Goal: Information Seeking & Learning: Learn about a topic

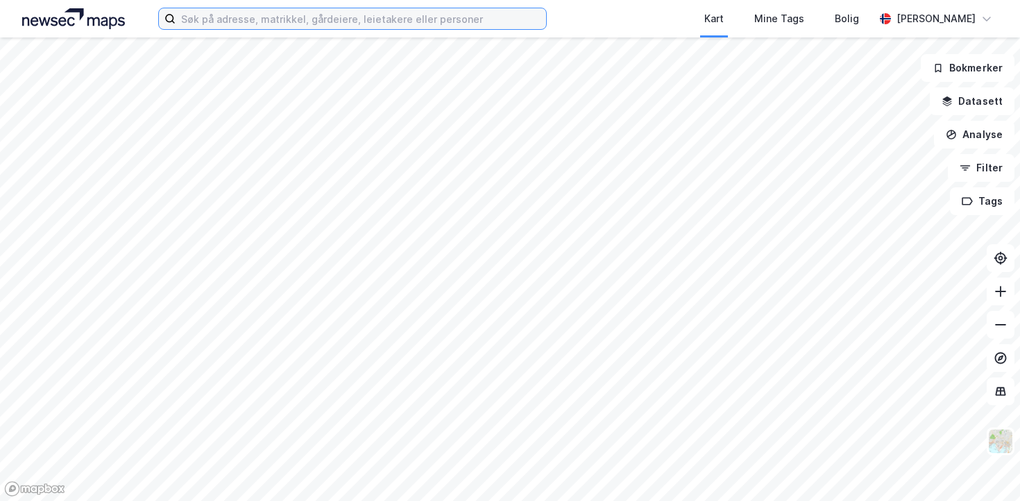
click at [393, 24] on input at bounding box center [360, 18] width 370 height 21
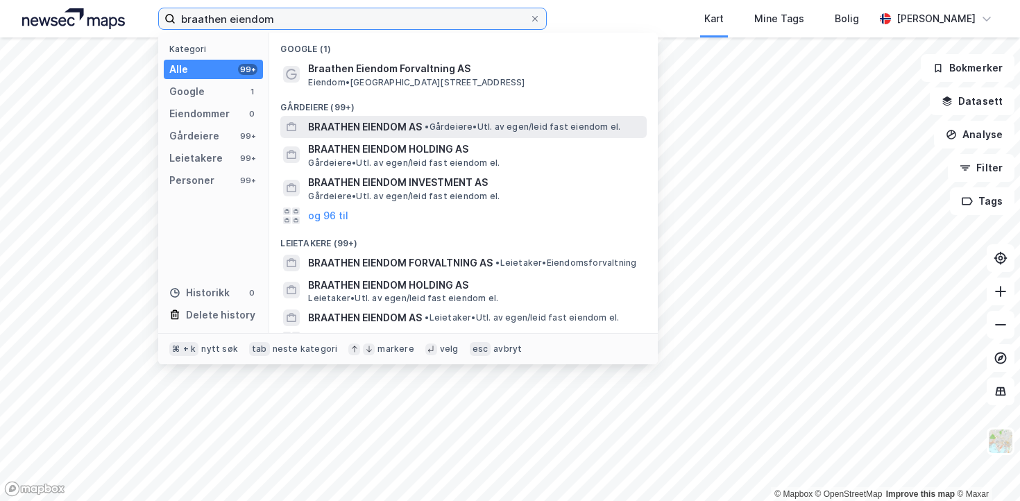
type input "braathen eiendom"
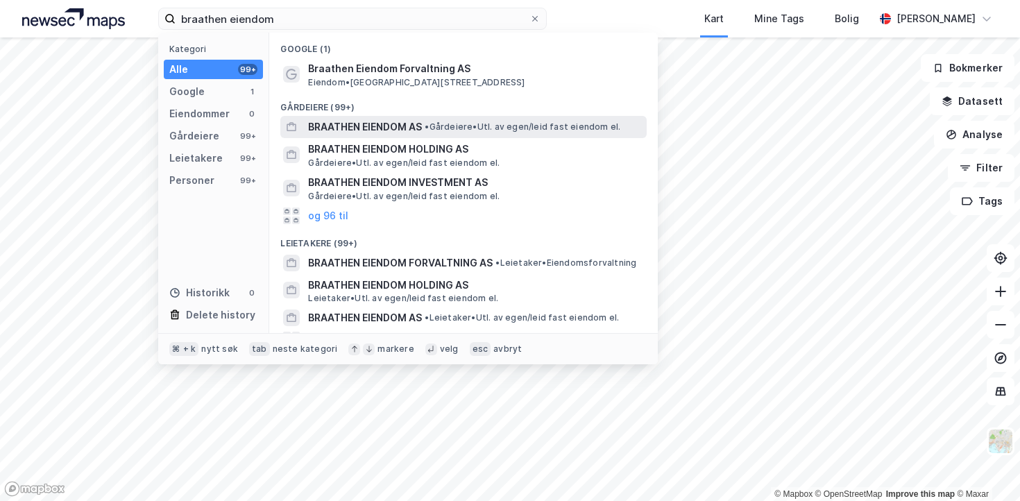
click at [314, 119] on span "BRAATHEN EIENDOM AS" at bounding box center [365, 127] width 114 height 17
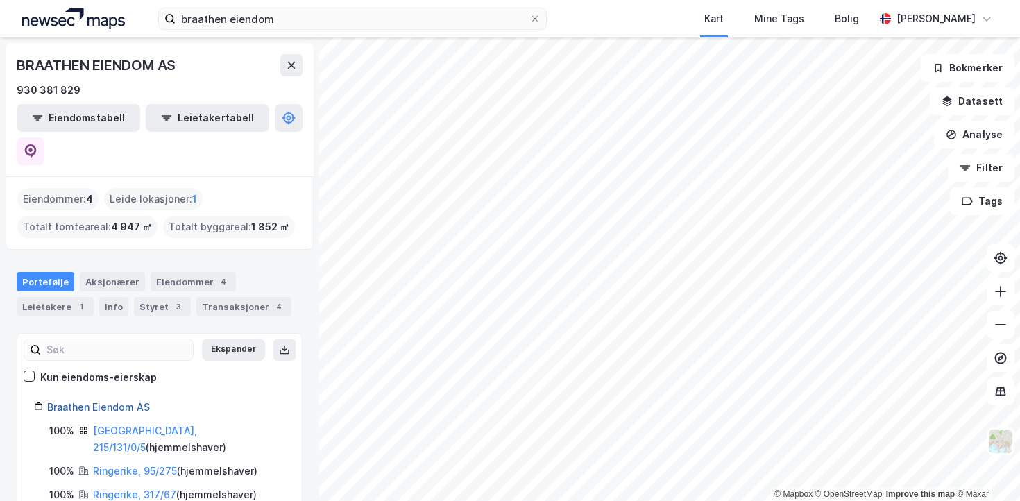
click at [103, 401] on link "Braathen Eiendom AS" at bounding box center [98, 407] width 103 height 12
click at [76, 188] on div "Eiendommer : 4" at bounding box center [57, 199] width 81 height 22
click at [155, 272] on div "Eiendommer 4" at bounding box center [193, 281] width 85 height 19
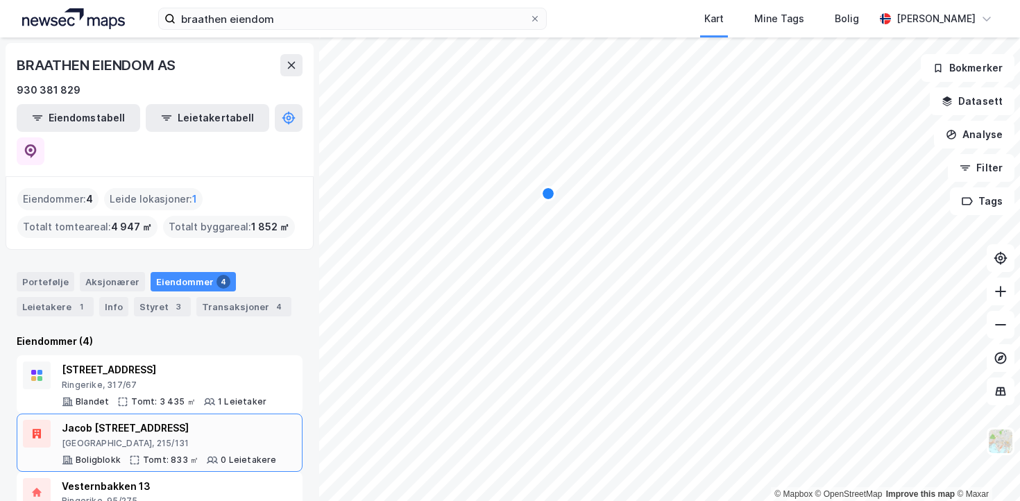
scroll to position [71, 0]
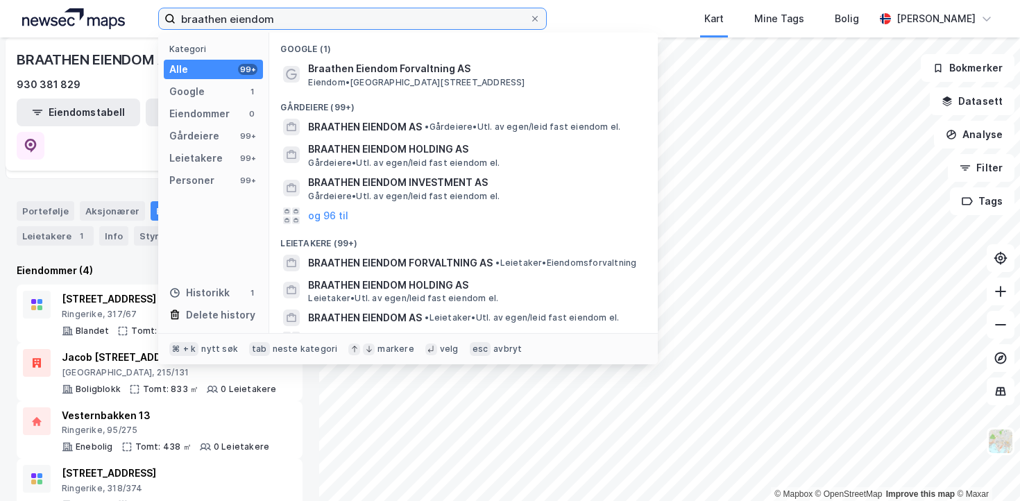
click at [287, 17] on input "braathen eiendom" at bounding box center [352, 18] width 354 height 21
click at [316, 15] on input "braathen eiendom" at bounding box center [352, 18] width 354 height 21
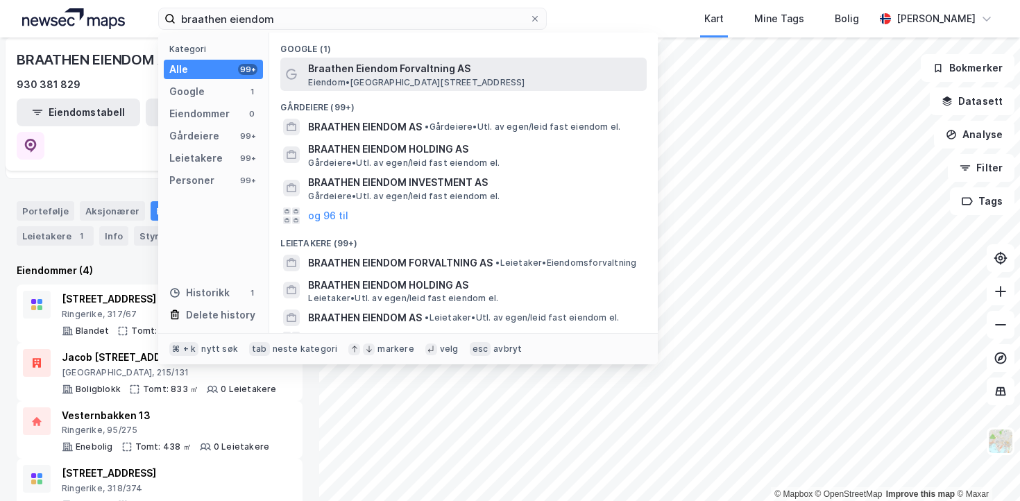
click at [340, 69] on span "Braathen Eiendom Forvaltning AS" at bounding box center [474, 68] width 333 height 17
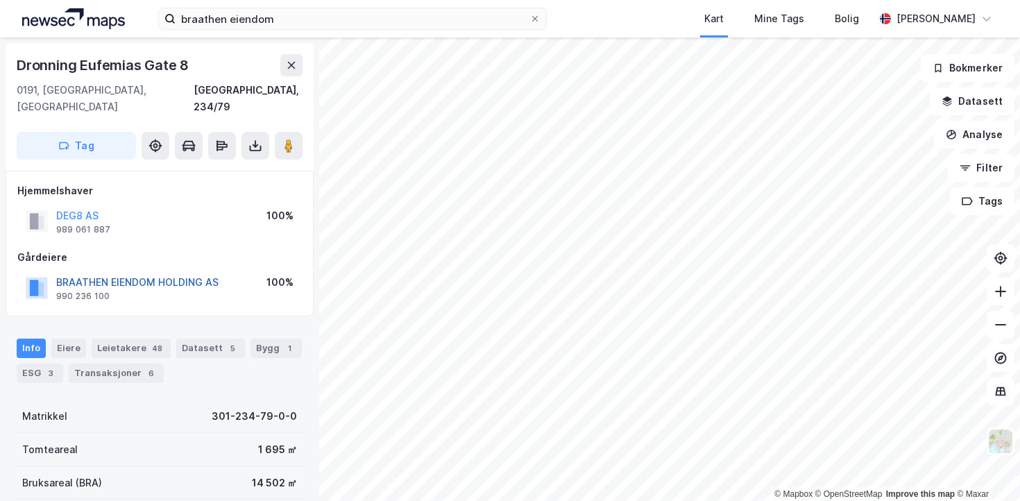
click at [0, 0] on button "BRAATHEN EIENDOM HOLDING AS" at bounding box center [0, 0] width 0 height 0
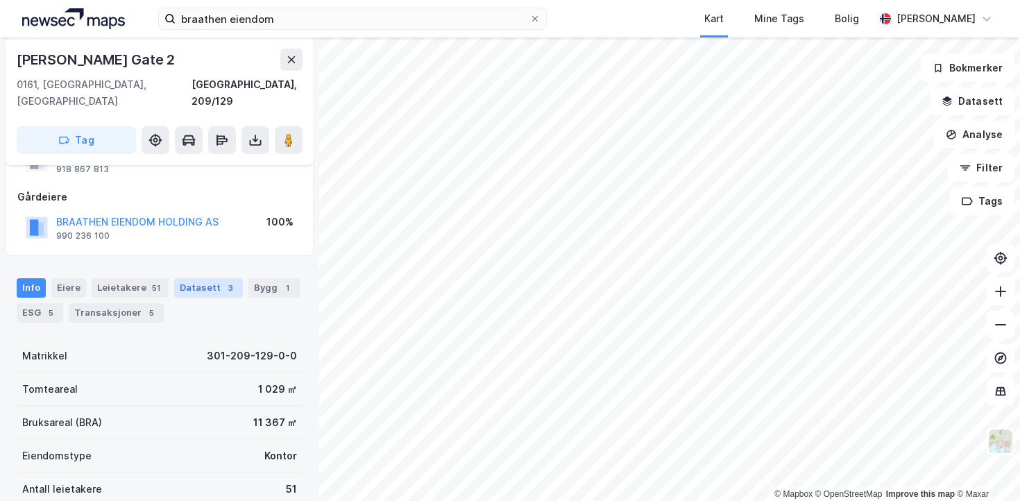
scroll to position [127, 0]
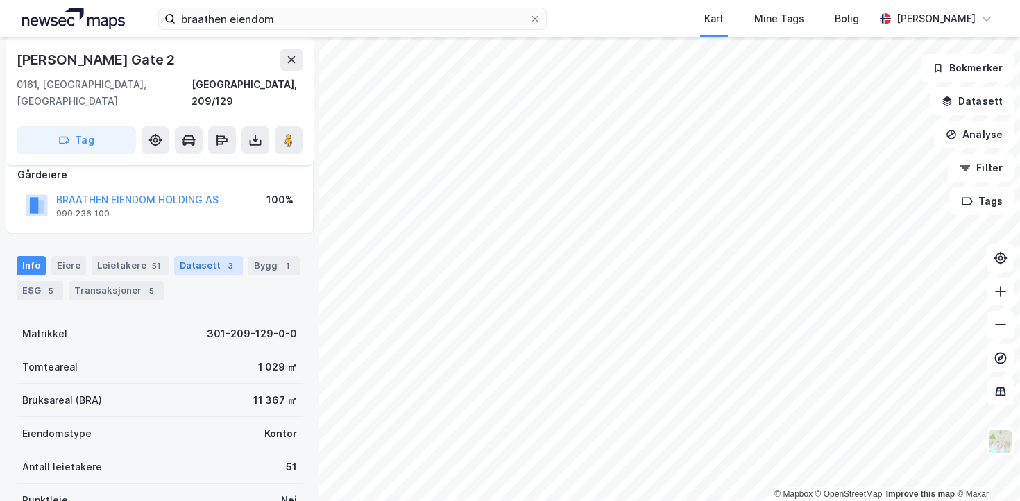
click at [221, 384] on div "Bruksareal (BRA) 11 367 ㎡" at bounding box center [160, 400] width 286 height 33
click at [241, 384] on div "Bruksareal (BRA) 11 367 ㎡" at bounding box center [160, 400] width 286 height 33
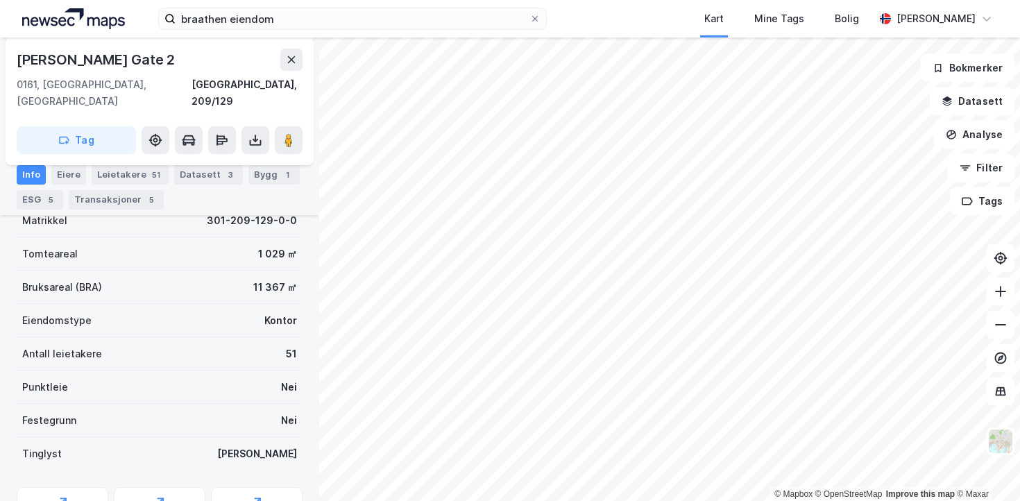
scroll to position [237, 0]
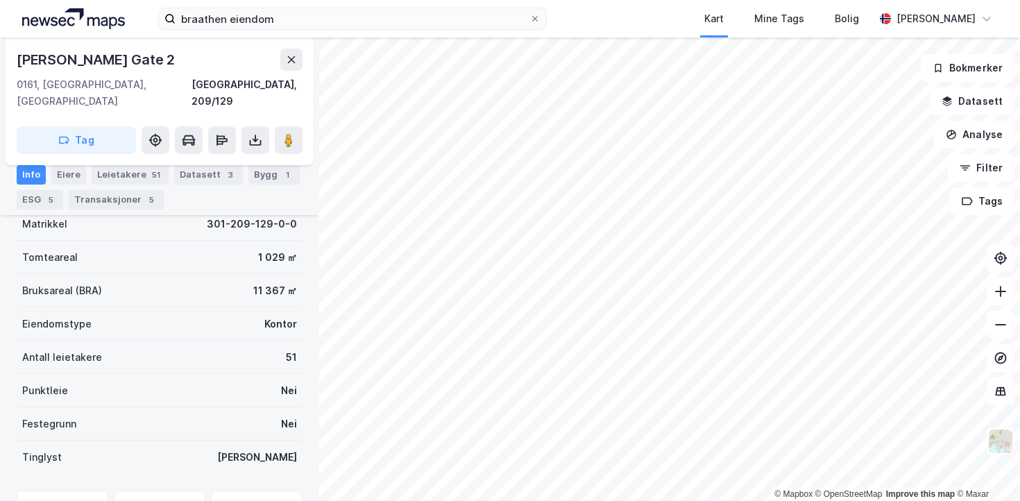
click at [83, 54] on div "[PERSON_NAME] Gate 2" at bounding box center [97, 60] width 161 height 22
